Goal: Transaction & Acquisition: Purchase product/service

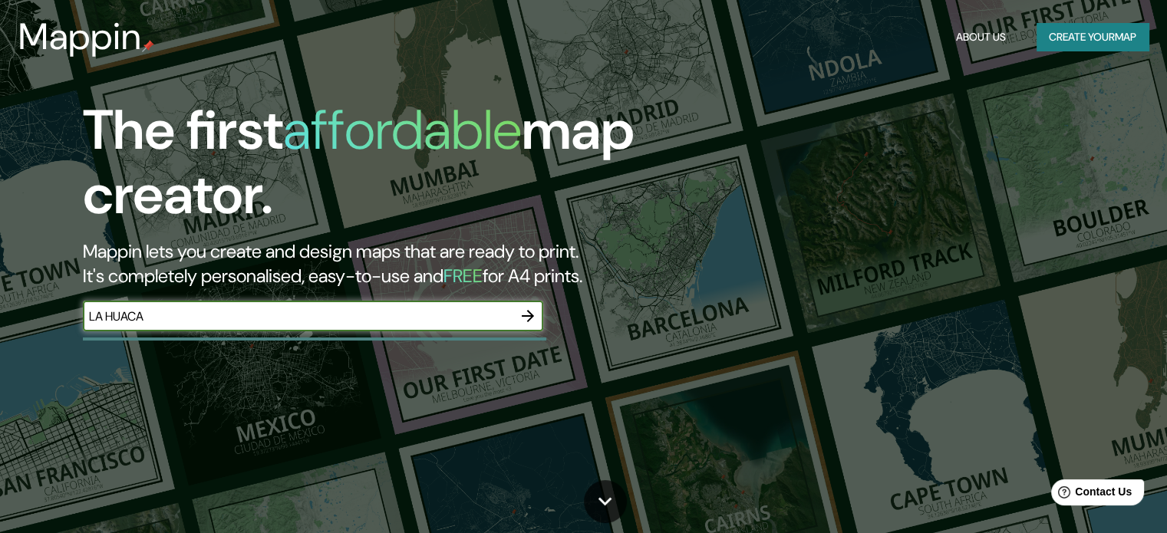
type input "LA HUACA"
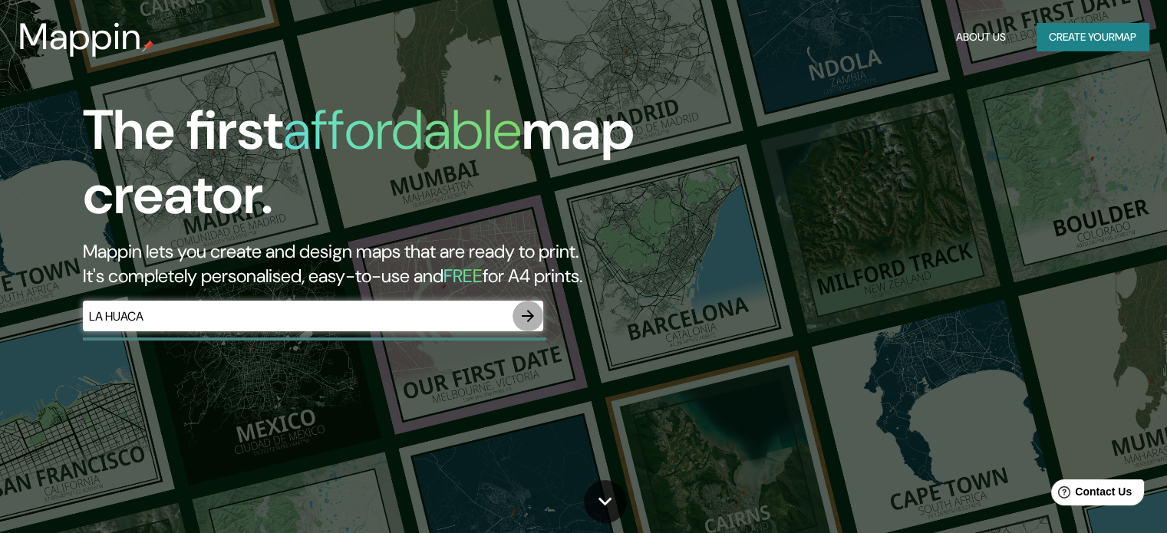
click at [528, 315] on icon "button" at bounding box center [528, 316] width 12 height 12
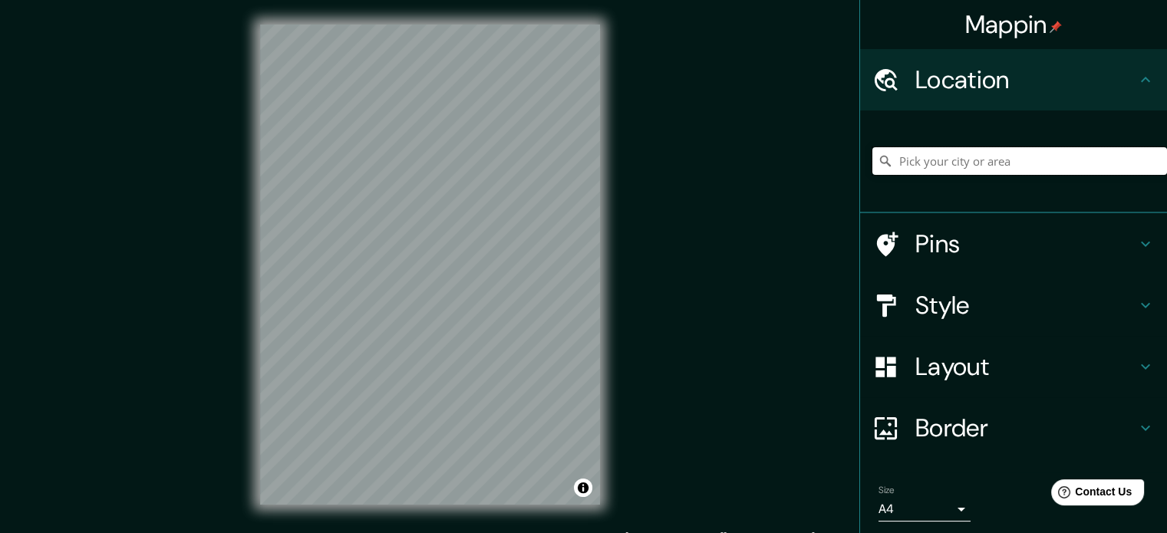
click at [928, 160] on input "Pick your city or area" at bounding box center [1019, 161] width 295 height 28
click at [948, 242] on h4 "Pins" at bounding box center [1025, 244] width 221 height 31
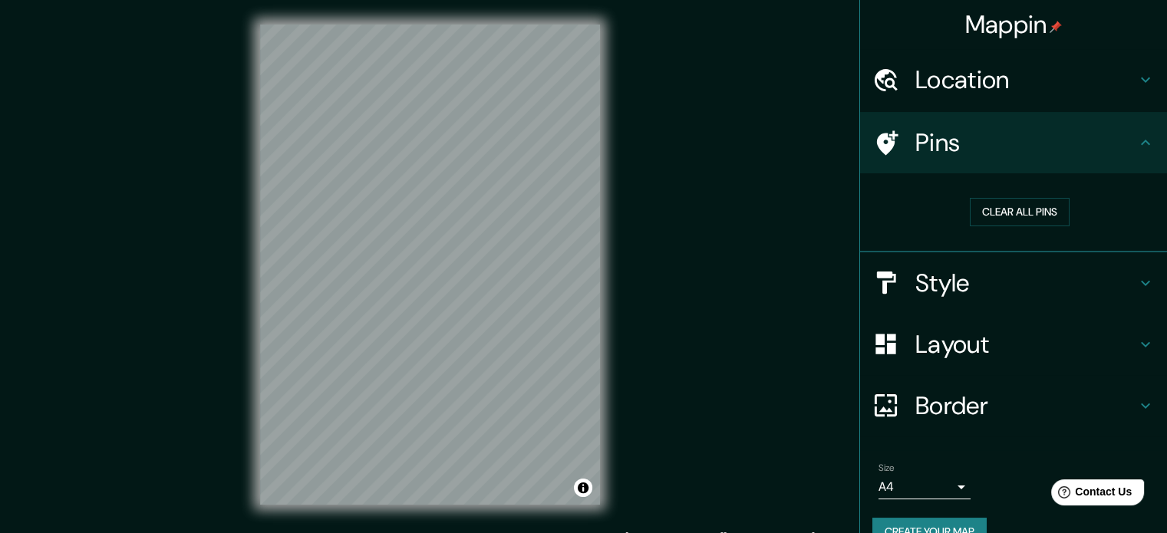
click at [940, 79] on h4 "Location" at bounding box center [1025, 79] width 221 height 31
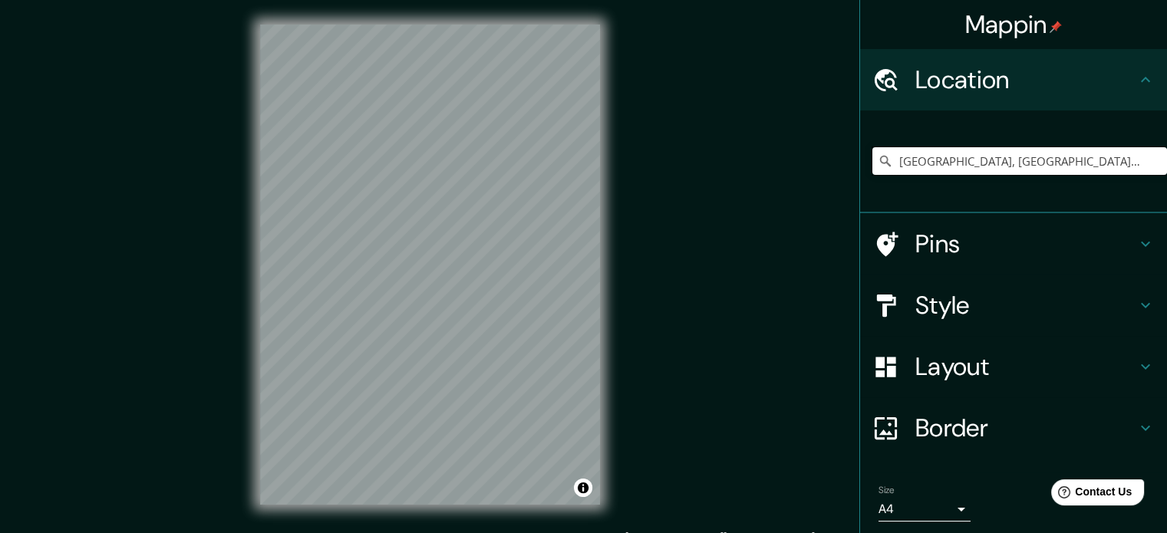
drag, startPoint x: 1063, startPoint y: 165, endPoint x: 736, endPoint y: 153, distance: 327.0
click at [736, 153] on div "Mappin Location Paita District, Piura, Peru Pins Style Layout Border Choose a b…" at bounding box center [583, 277] width 1167 height 554
paste input "4°54'38.1"S 80°57'48.5"W"
type input "South, Bellingham, Washington, United States"
click at [1148, 160] on icon "Clear" at bounding box center [1154, 161] width 12 height 12
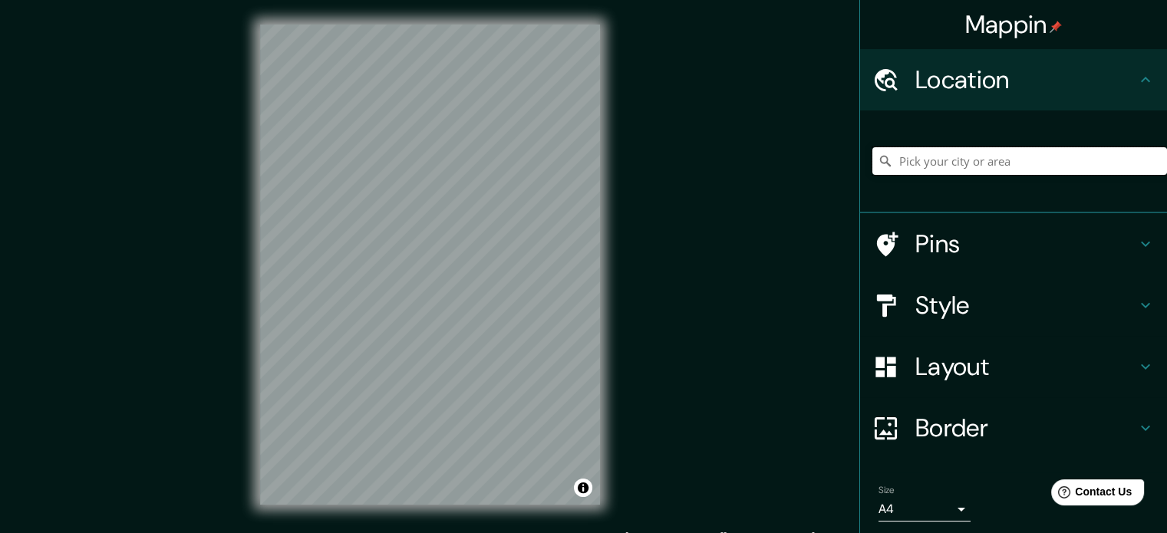
click at [1033, 163] on input "Pick your city or area" at bounding box center [1019, 161] width 295 height 28
paste input "4°54'38.1"S 80°57'48.5"W"
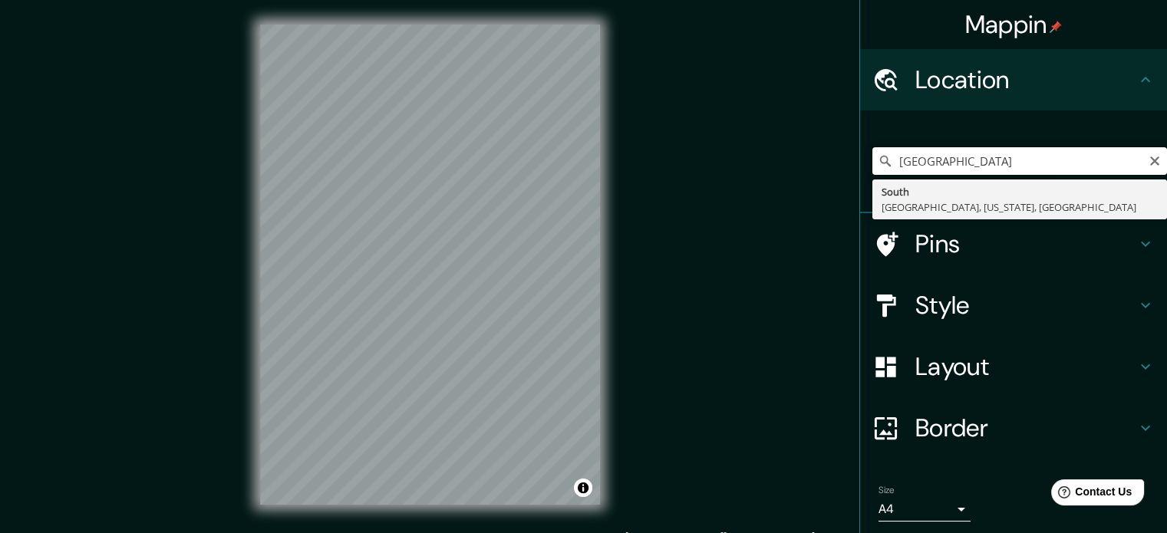
type input "4°54'38.1"S 80°57'48.5"W"
click at [1040, 123] on div "4°54'38.1"S 80°57'48.5"W South Bellingham, Washington, United States" at bounding box center [1019, 161] width 295 height 77
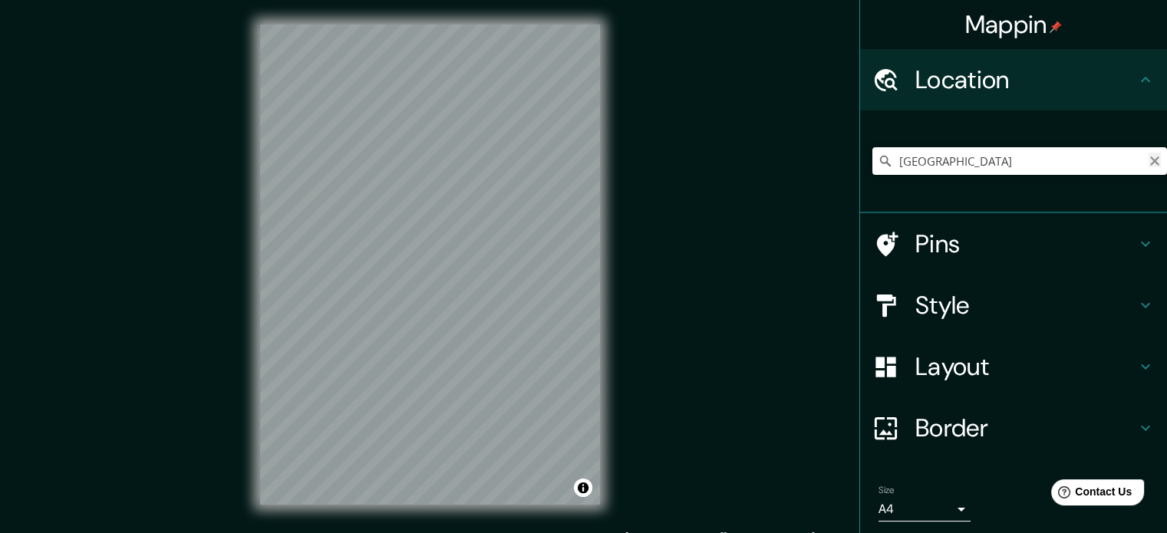
click at [1148, 155] on icon "Clear" at bounding box center [1154, 161] width 12 height 12
click at [989, 153] on input "Pick your city or area" at bounding box center [1019, 161] width 295 height 28
click at [1003, 154] on input "Paita District, Piura, Peru" at bounding box center [1019, 161] width 295 height 28
drag, startPoint x: 1059, startPoint y: 162, endPoint x: 827, endPoint y: 169, distance: 232.5
click at [827, 169] on div "Mappin Location Paita District, Piura, Peru Pins Style Layout Border Choose a b…" at bounding box center [583, 277] width 1167 height 554
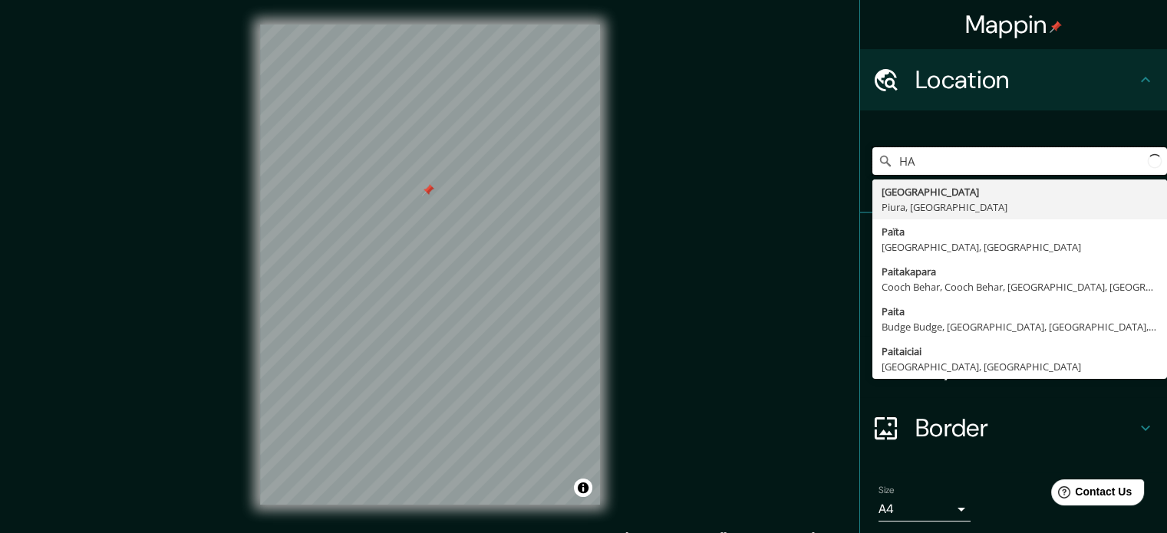
type input "H"
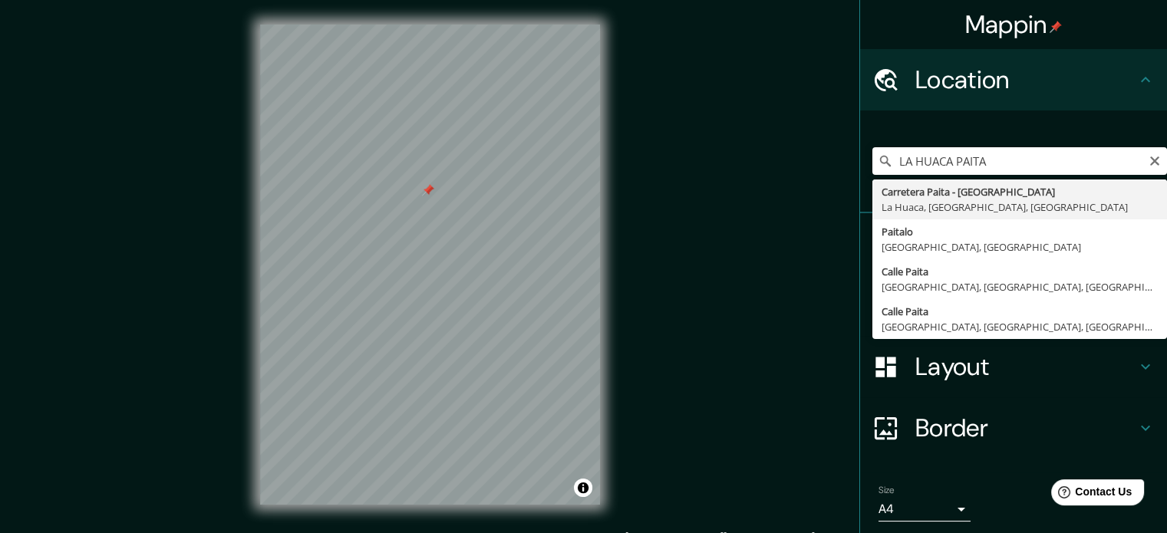
type input "Carretera Paita - Sullana, La Huaca, Piura, Peru"
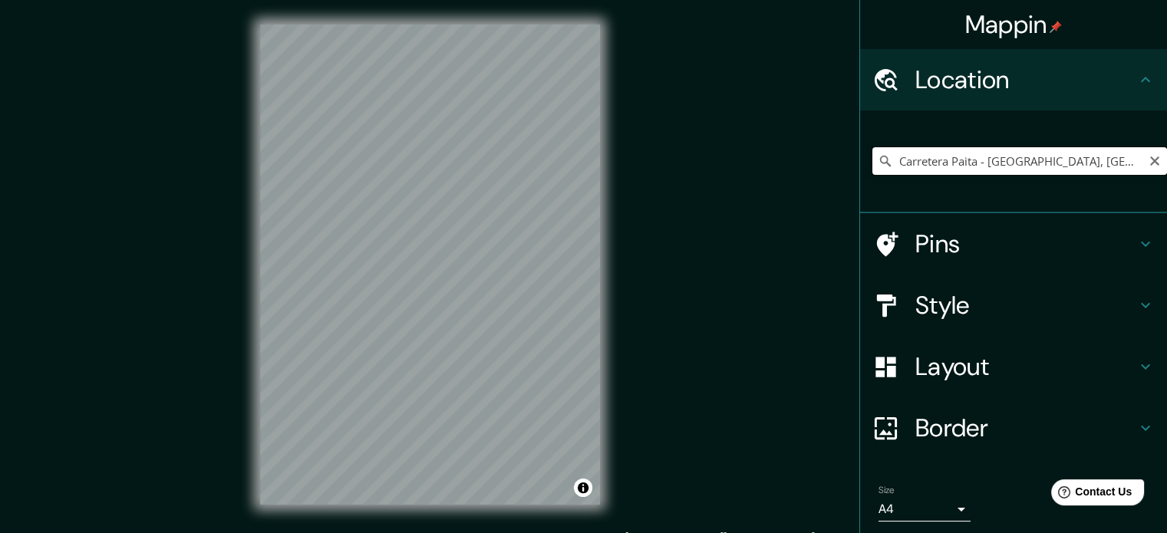
click at [1150, 160] on input "Carretera Paita - Sullana, La Huaca, Piura, Peru" at bounding box center [1019, 161] width 295 height 28
click at [1148, 160] on icon "Clear" at bounding box center [1154, 161] width 12 height 12
click at [1072, 160] on input "Pick your city or area" at bounding box center [1019, 161] width 295 height 28
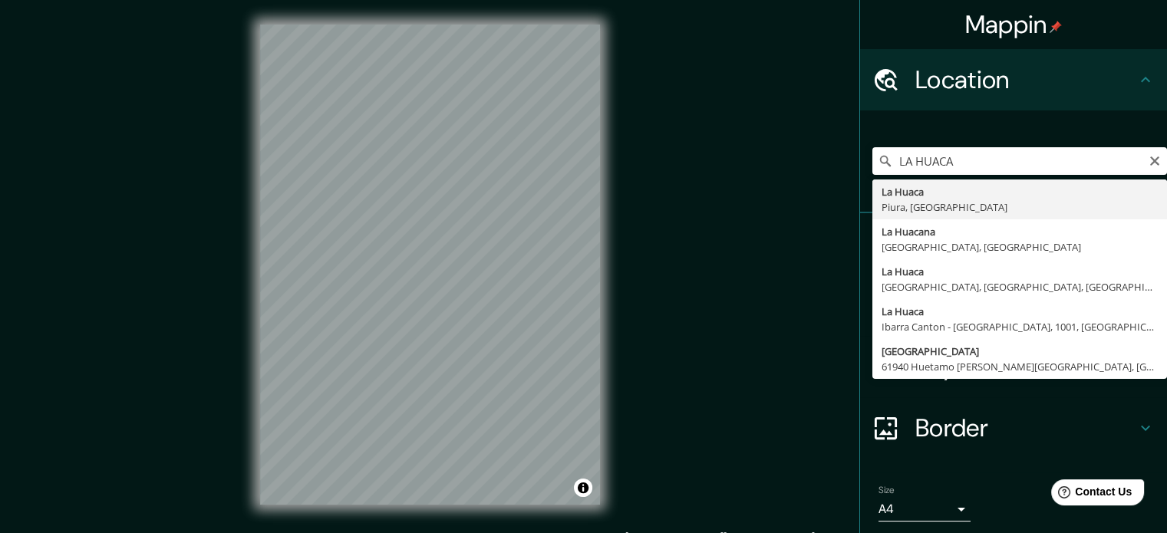
type input "La Huaca, [GEOGRAPHIC_DATA], [GEOGRAPHIC_DATA]"
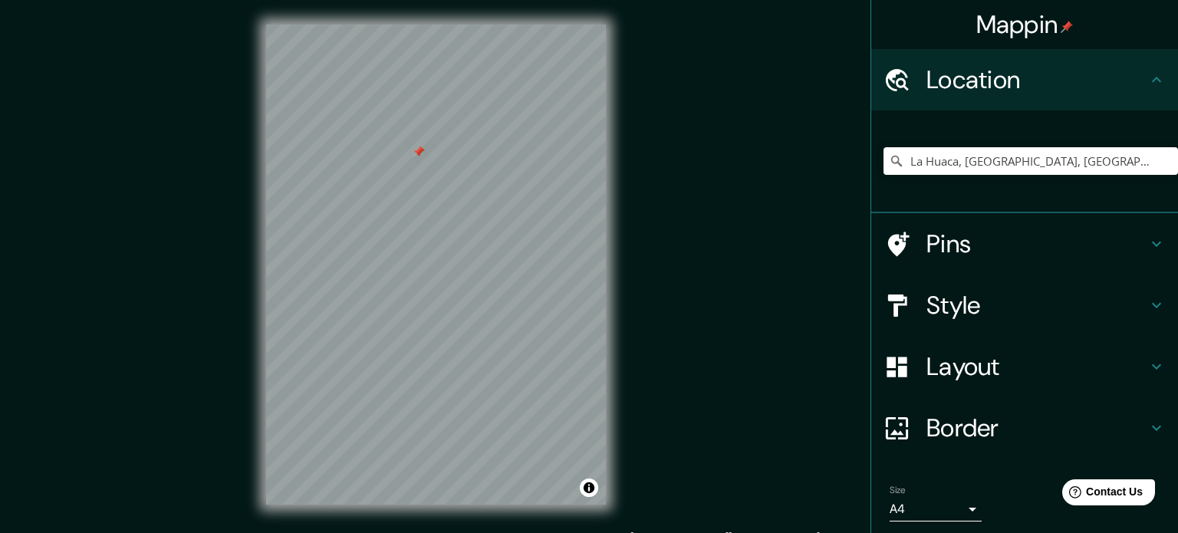
click at [938, 510] on body "Mappin Location La Huaca, Piura, Peru Pins Style Layout Border Choose a border.…" at bounding box center [589, 266] width 1178 height 533
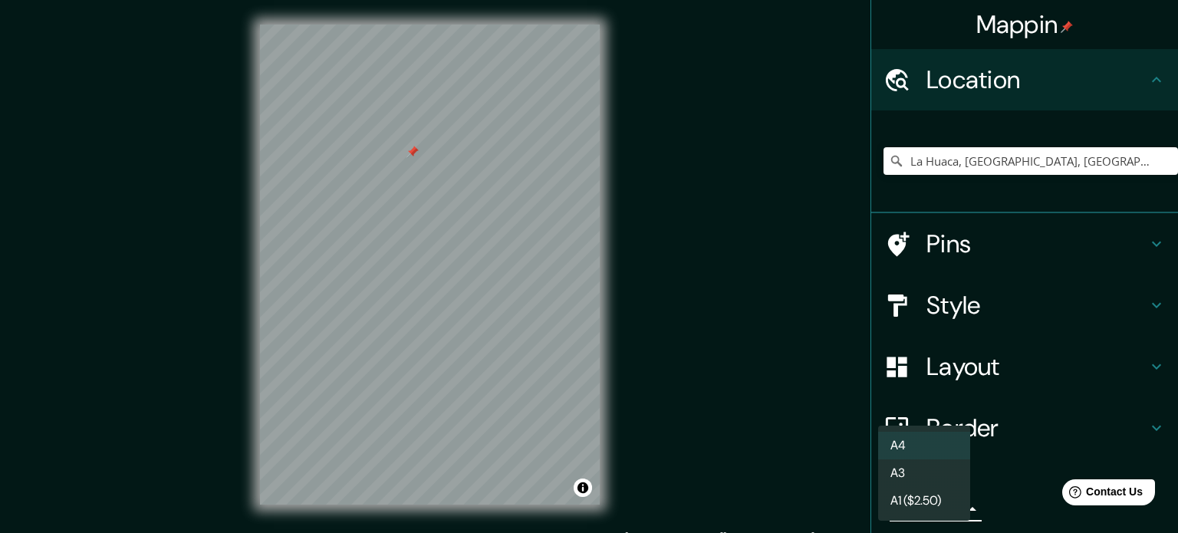
click at [928, 473] on li "A3" at bounding box center [924, 473] width 92 height 28
type input "a4"
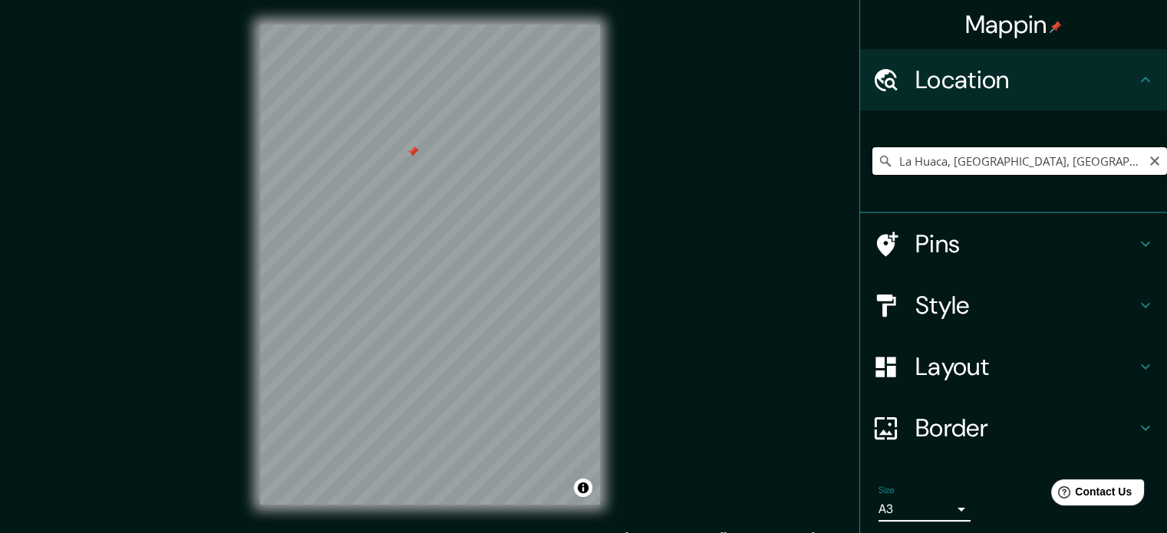
click at [1019, 152] on input "La Huaca, [GEOGRAPHIC_DATA], [GEOGRAPHIC_DATA]" at bounding box center [1019, 161] width 295 height 28
click at [1065, 157] on input "La Huaca, [GEOGRAPHIC_DATA], [GEOGRAPHIC_DATA]" at bounding box center [1019, 161] width 295 height 28
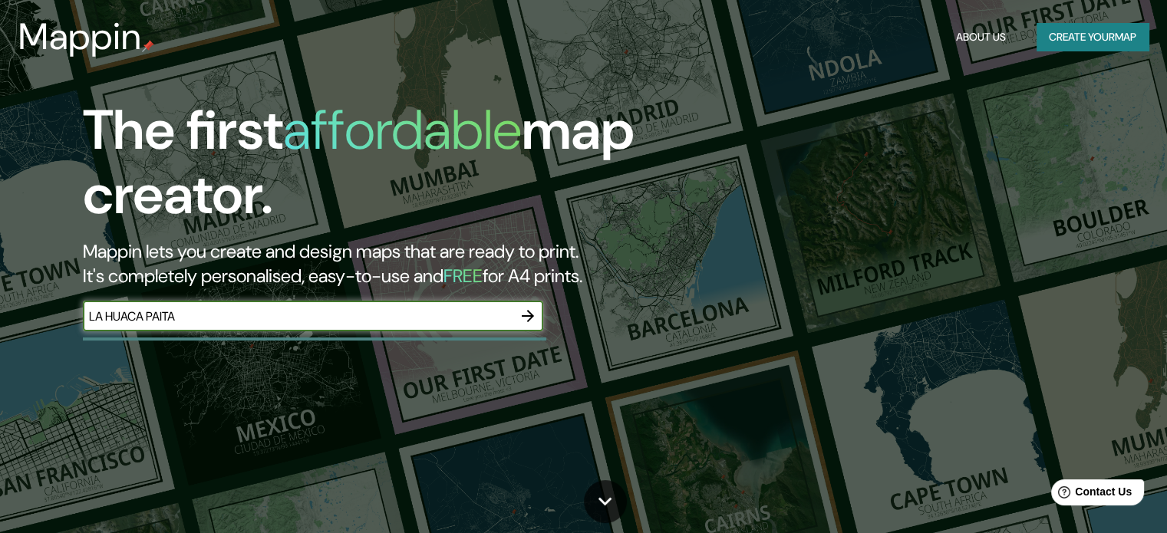
type input "LA HUACA PAITA"
click at [528, 306] on button "button" at bounding box center [527, 316] width 31 height 31
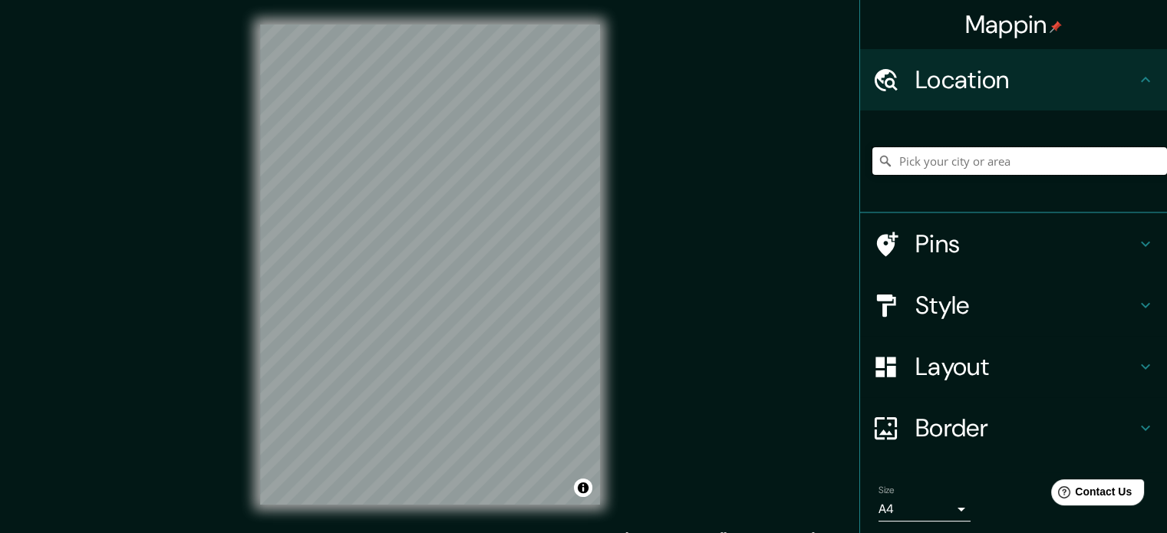
click at [967, 154] on input "Pick your city or area" at bounding box center [1019, 161] width 295 height 28
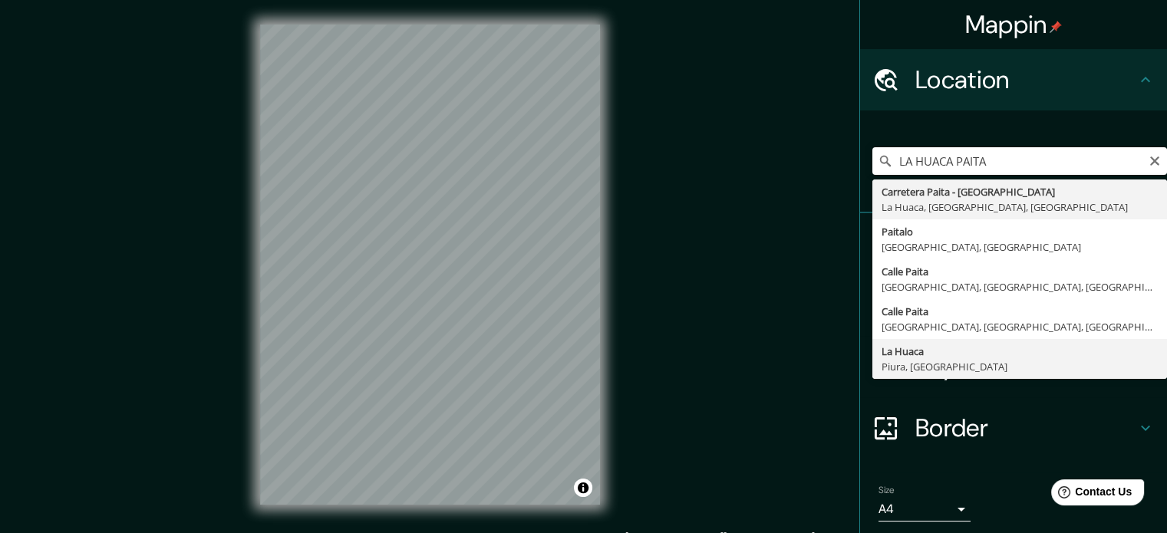
type input "La Huaca, [GEOGRAPHIC_DATA], [GEOGRAPHIC_DATA]"
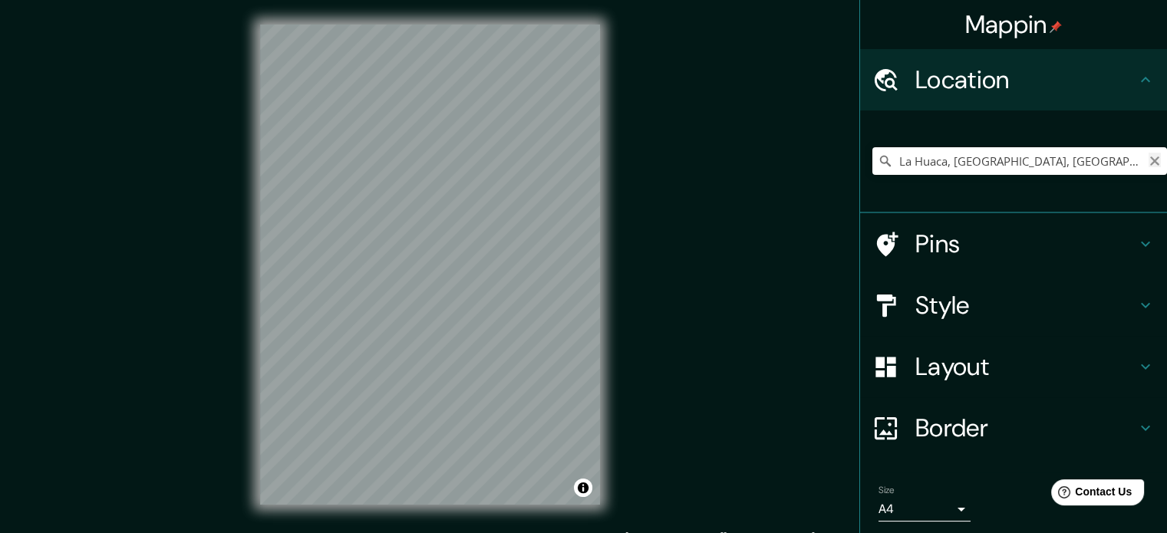
click at [1148, 158] on icon "Clear" at bounding box center [1154, 161] width 12 height 12
